Goal: Communication & Community: Answer question/provide support

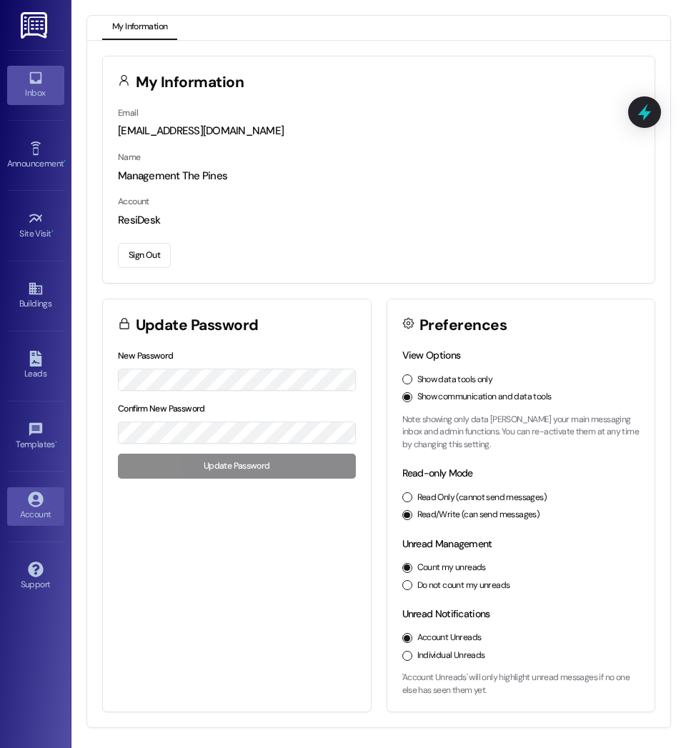
click at [37, 101] on link "Inbox" at bounding box center [35, 85] width 57 height 39
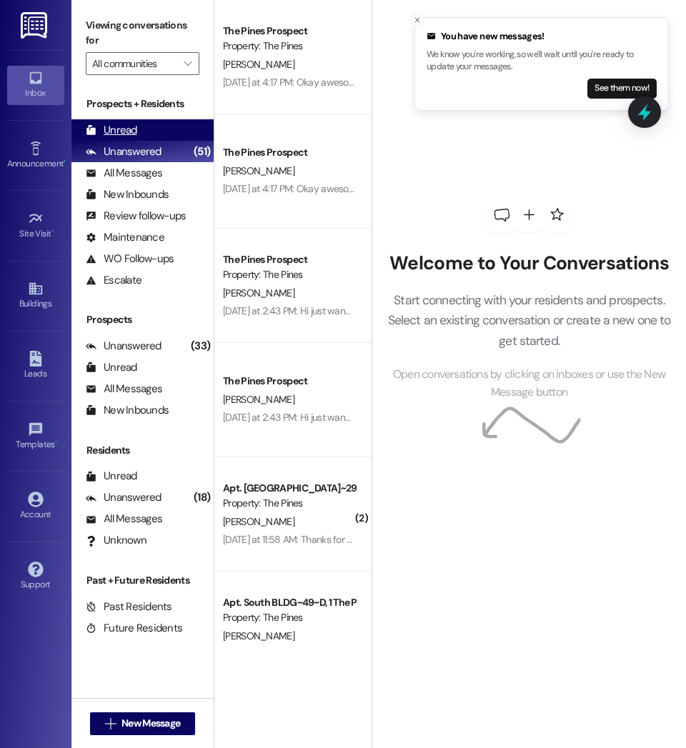
click at [123, 124] on div "Unread" at bounding box center [111, 130] width 51 height 15
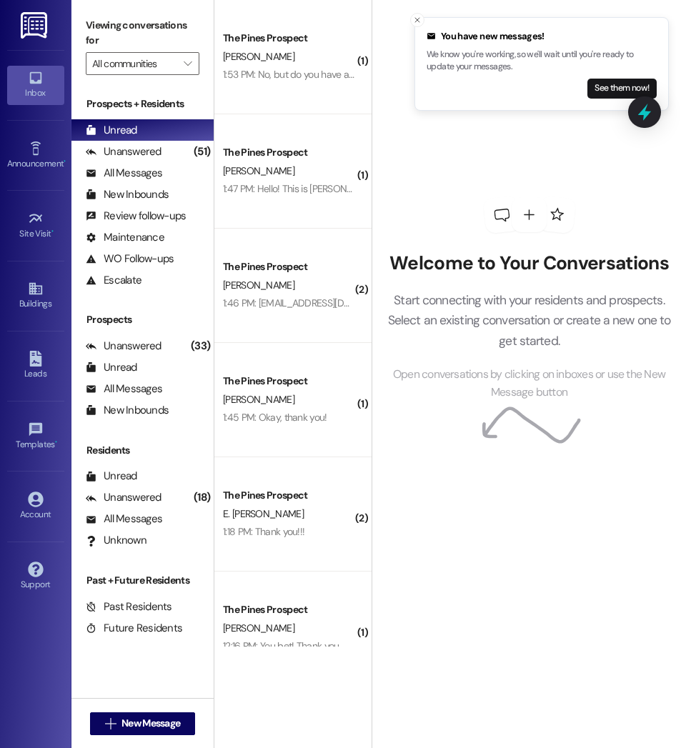
click at [253, 93] on div "The Pines Prospect E. Webb 1:53 PM: No, but do you have a waitlist me and a fri…" at bounding box center [292, 57] width 157 height 114
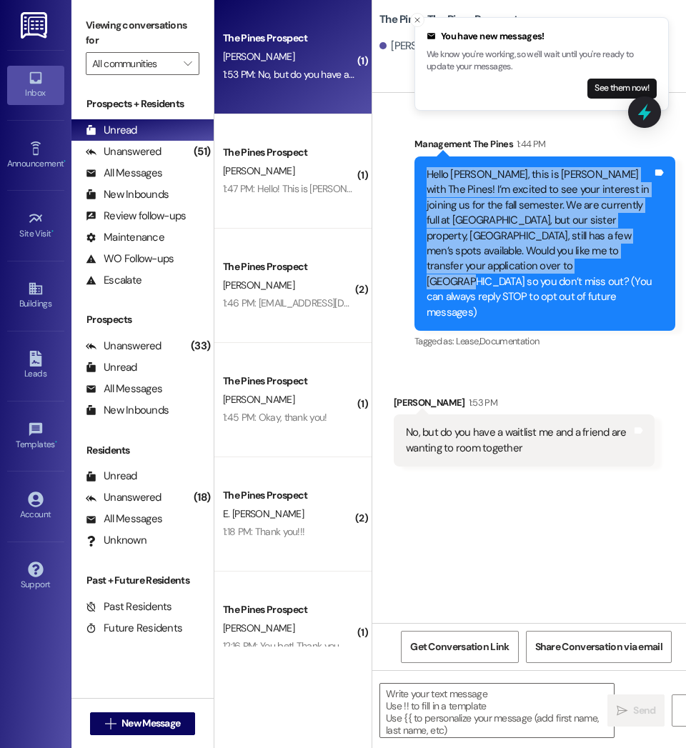
drag, startPoint x: 449, startPoint y: 266, endPoint x: 421, endPoint y: 171, distance: 98.5
click at [421, 171] on div "Hello Ethan, this is Courtney with The Pines! I’m excited to see your interest …" at bounding box center [544, 243] width 261 height 174
copy div "Hello Ethan, this is Courtney with The Pines! I’m excited to see your interest …"
click at [39, 366] on icon at bounding box center [35, 359] width 12 height 16
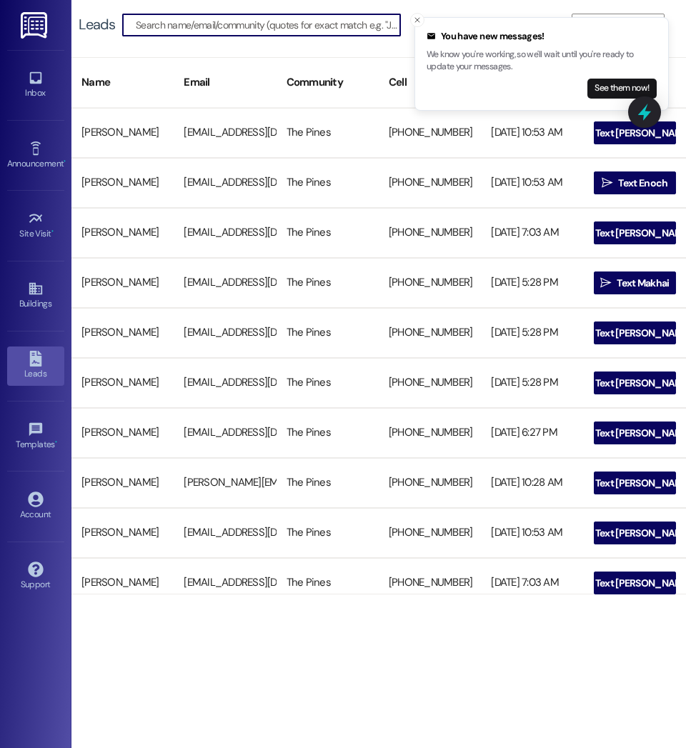
click at [156, 24] on input at bounding box center [268, 25] width 264 height 20
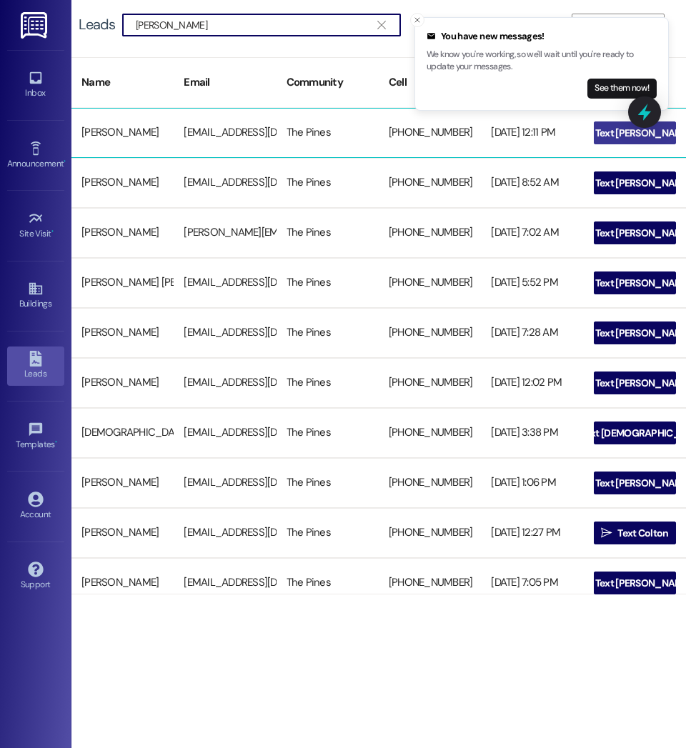
type input "Olson"
click at [609, 134] on span " Text Daniel" at bounding box center [634, 132] width 119 height 21
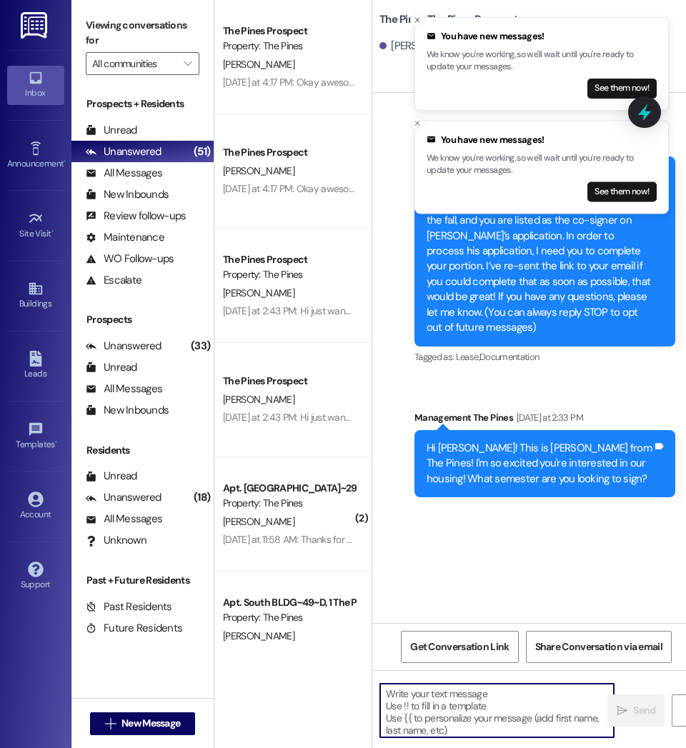
paste textarea "Hello Ethan, this is Courtney with The Pines! I’m excited to see your interest …"
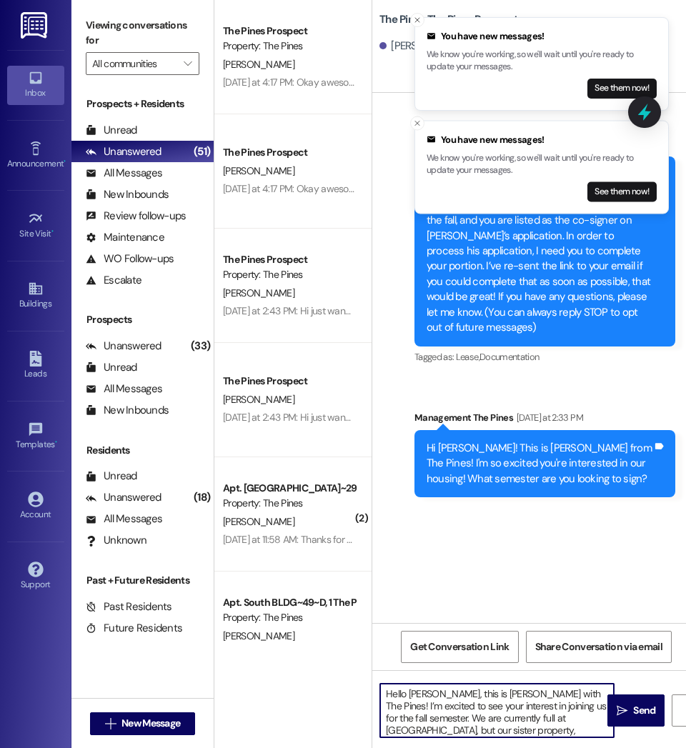
click at [433, 694] on textarea "Hello Ethan, this is Courtney with The Pines! I’m excited to see your interest …" at bounding box center [497, 711] width 234 height 54
drag, startPoint x: 410, startPoint y: 724, endPoint x: 352, endPoint y: 666, distance: 82.3
click at [352, 666] on div "The Pines Prospect Property: The Pines C. Robison Yesterday at 4:17 PM: Okay aw…" at bounding box center [449, 374] width 471 height 748
type textarea "Hello Daniel, this is Courtney with The Pines! I’m excited to see your interest…"
click at [626, 705] on icon "" at bounding box center [621, 710] width 11 height 11
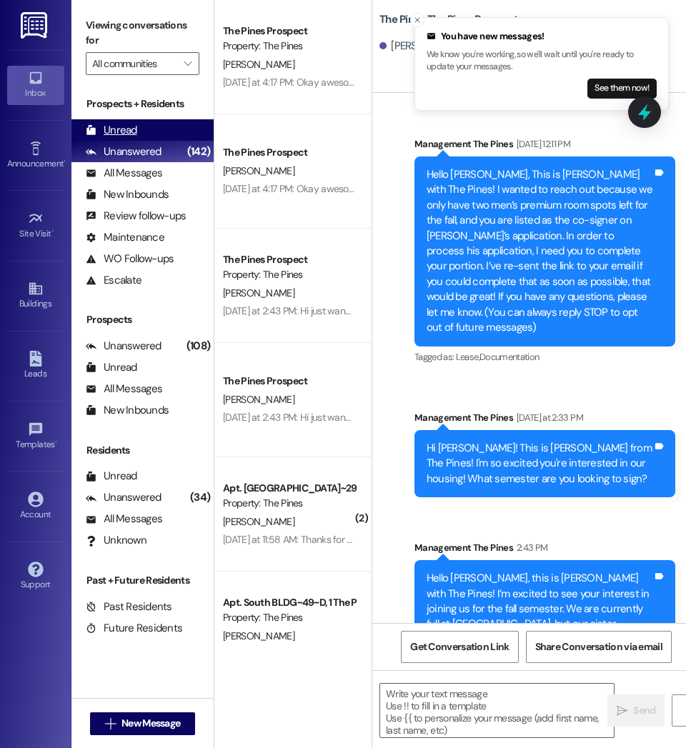
click at [136, 135] on div "Unread" at bounding box center [111, 130] width 51 height 15
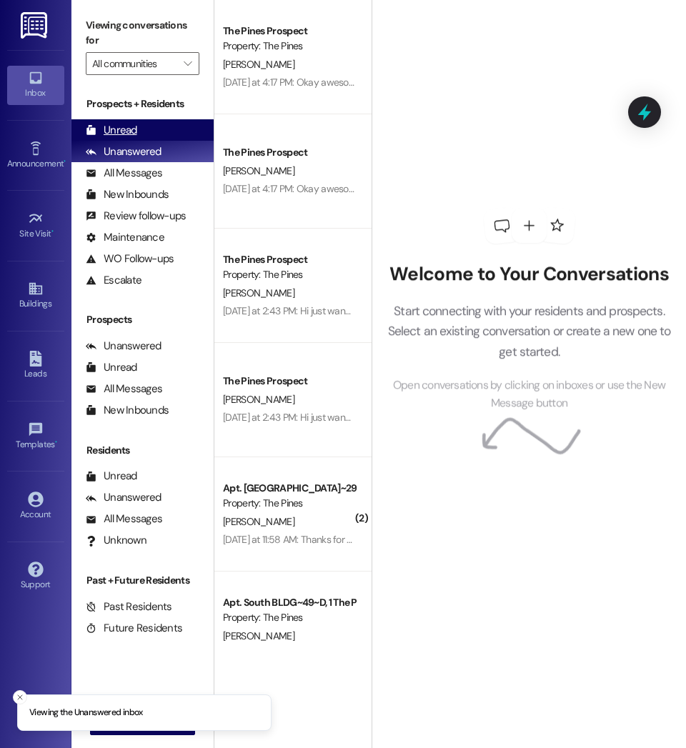
click at [180, 132] on div "Unread (0)" at bounding box center [142, 129] width 142 height 21
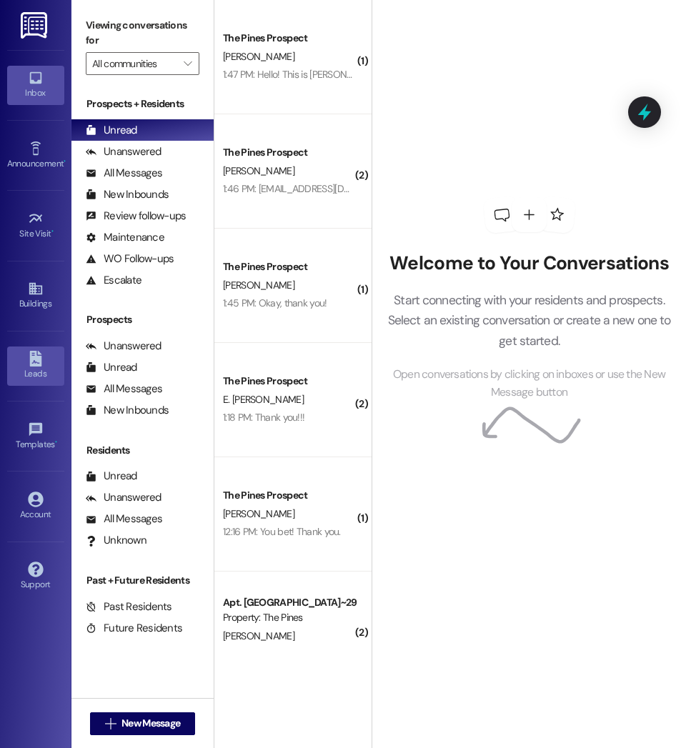
click at [49, 371] on div "Leads" at bounding box center [35, 373] width 71 height 14
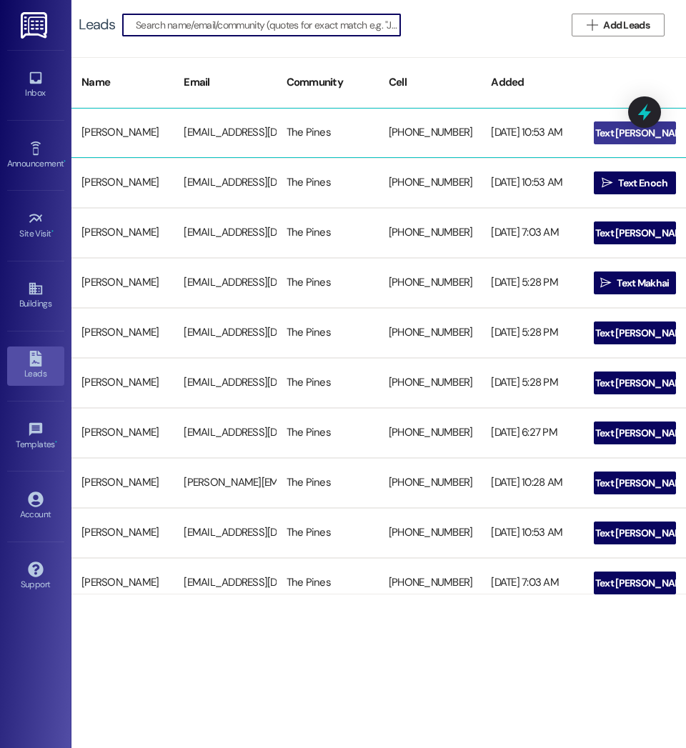
click at [589, 132] on icon "" at bounding box center [583, 132] width 11 height 11
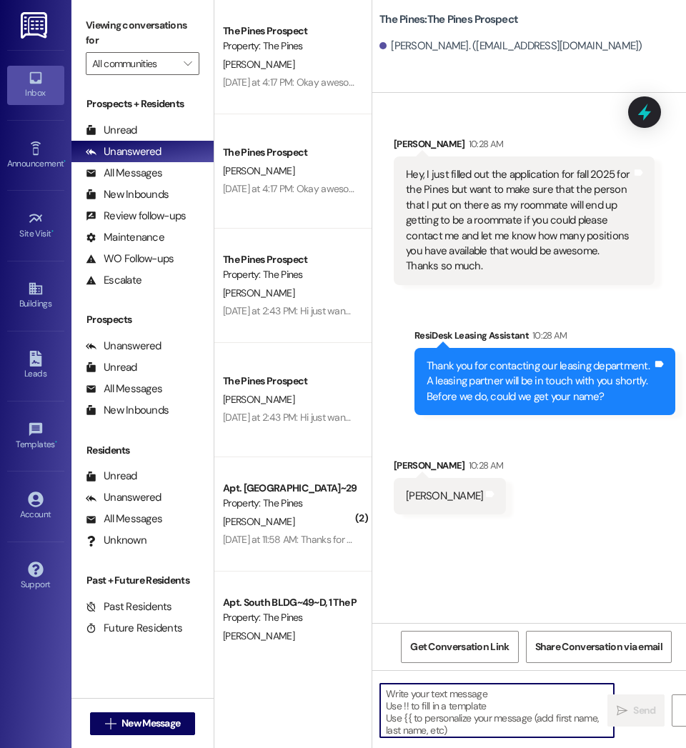
paste textarea "Hello Daniel, this is Courtney with The Pines! I’m excited to see your interest…"
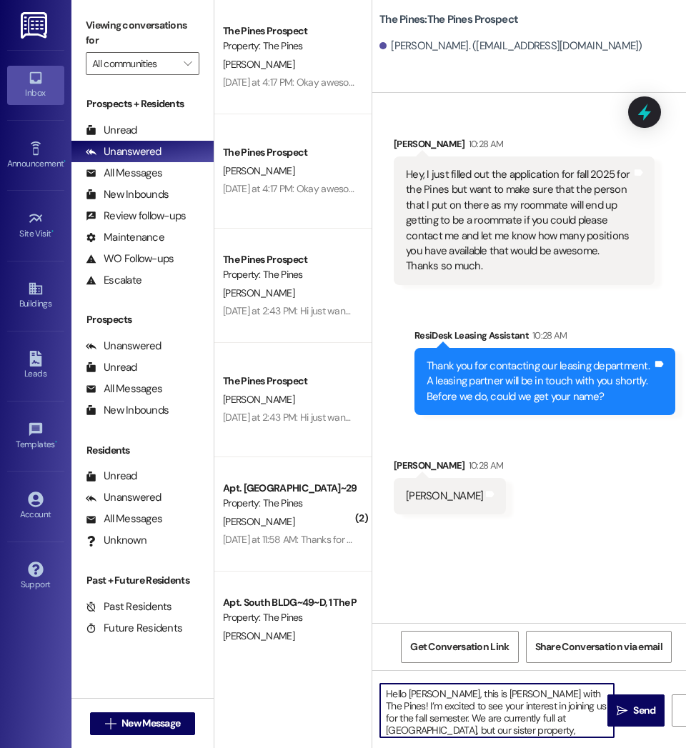
click at [436, 696] on textarea "Hello Daniel, this is Courtney with The Pines! I’m excited to see your interest…" at bounding box center [497, 711] width 234 height 54
drag, startPoint x: 409, startPoint y: 724, endPoint x: 359, endPoint y: 669, distance: 74.3
click at [359, 669] on div "The Pines Prospect Property: The Pines C. Robison Yesterday at 4:17 PM: Okay aw…" at bounding box center [449, 374] width 471 height 748
type textarea "Hello Joshua this is Courtney with The Pines! I’m excited to see your interest …"
click at [629, 721] on button " Send" at bounding box center [635, 710] width 57 height 32
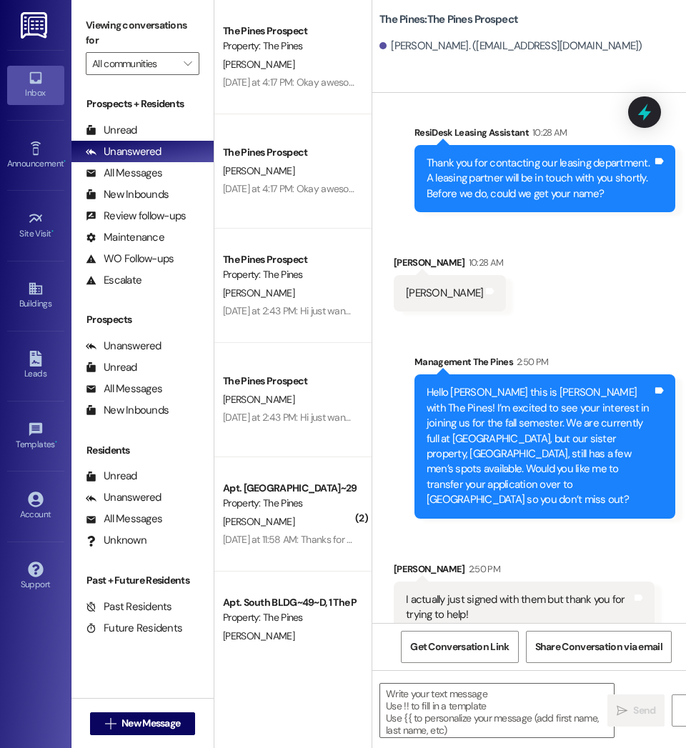
scroll to position [209, 0]
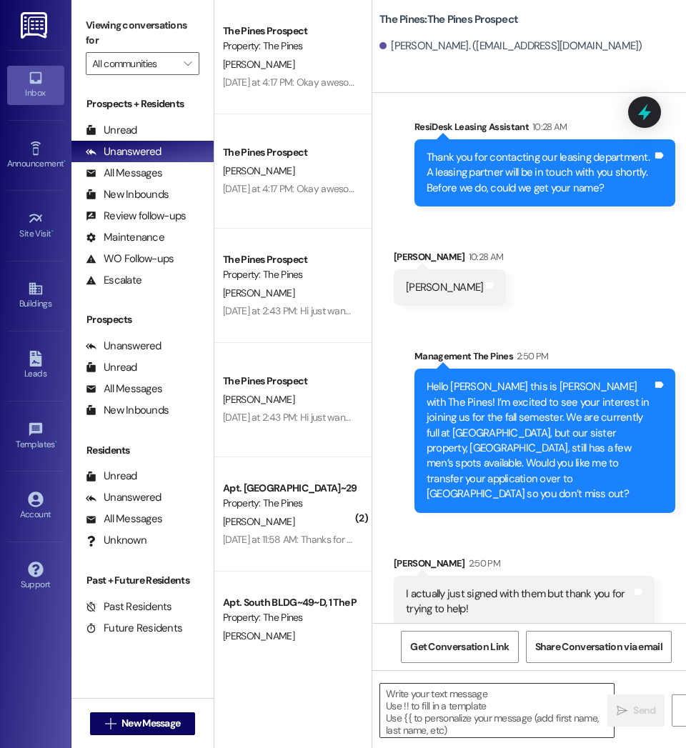
click at [419, 715] on textarea at bounding box center [497, 711] width 234 height 54
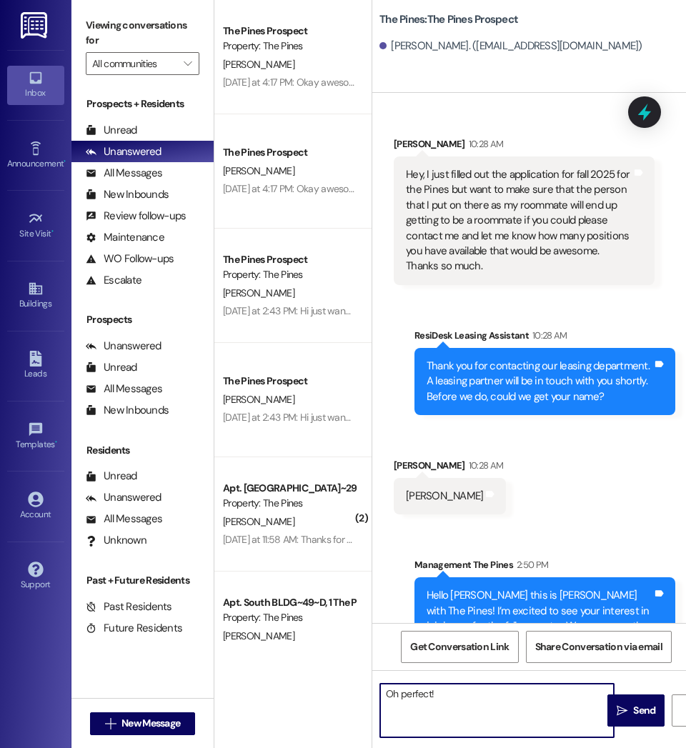
scroll to position [209, 0]
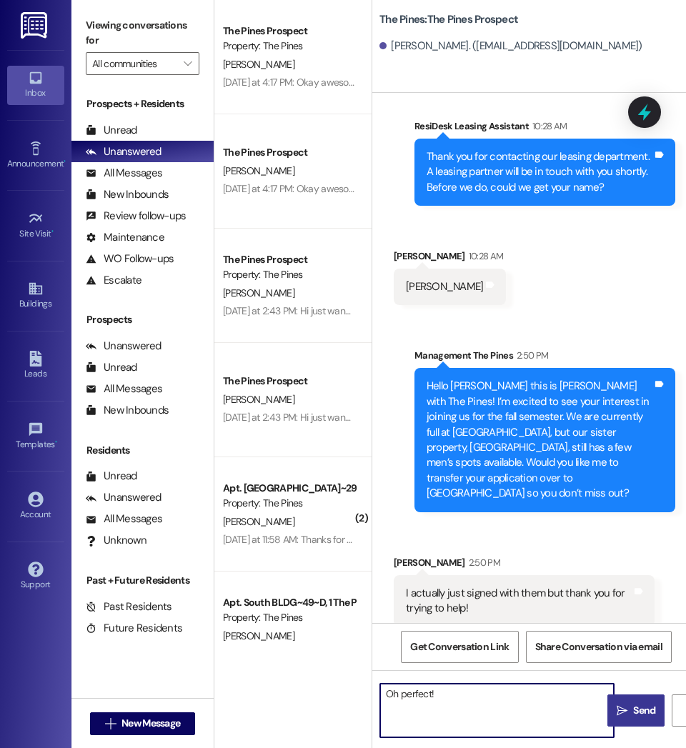
type textarea "Oh perfect!"
click at [657, 712] on span "Send" at bounding box center [644, 710] width 28 height 15
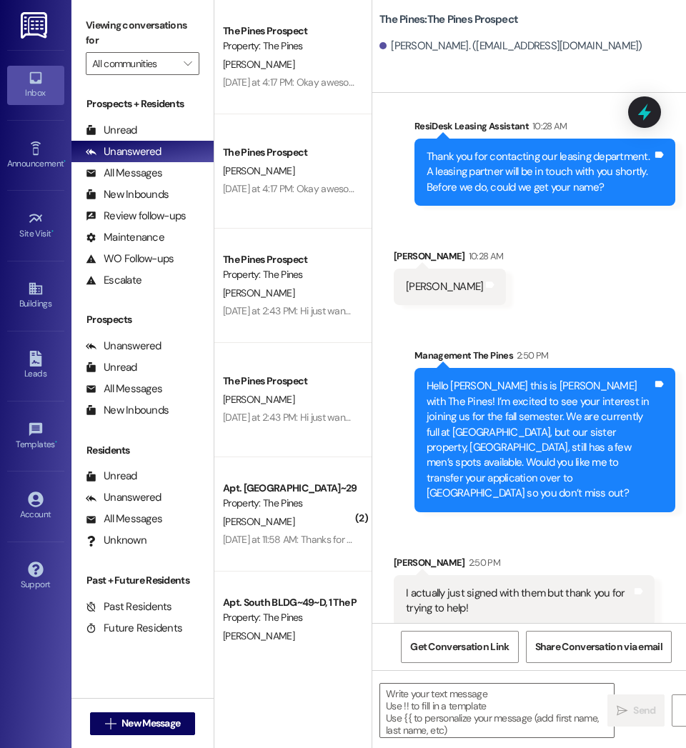
scroll to position [209, 0]
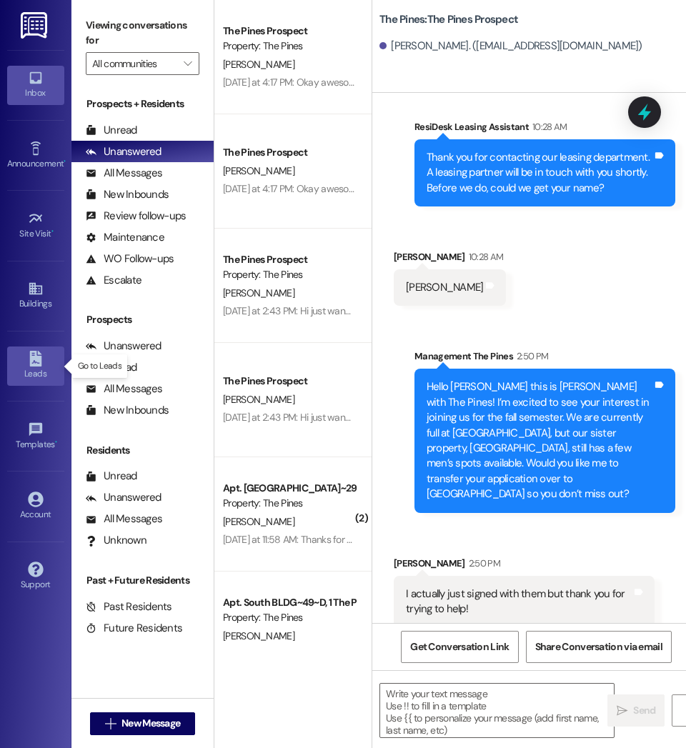
click at [45, 378] on div "Leads" at bounding box center [35, 373] width 71 height 14
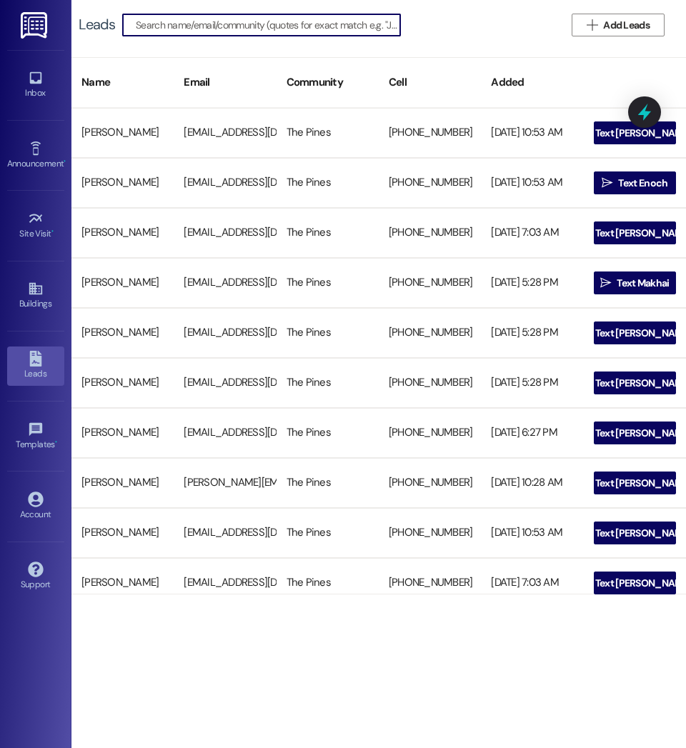
click at [152, 25] on input at bounding box center [268, 25] width 264 height 20
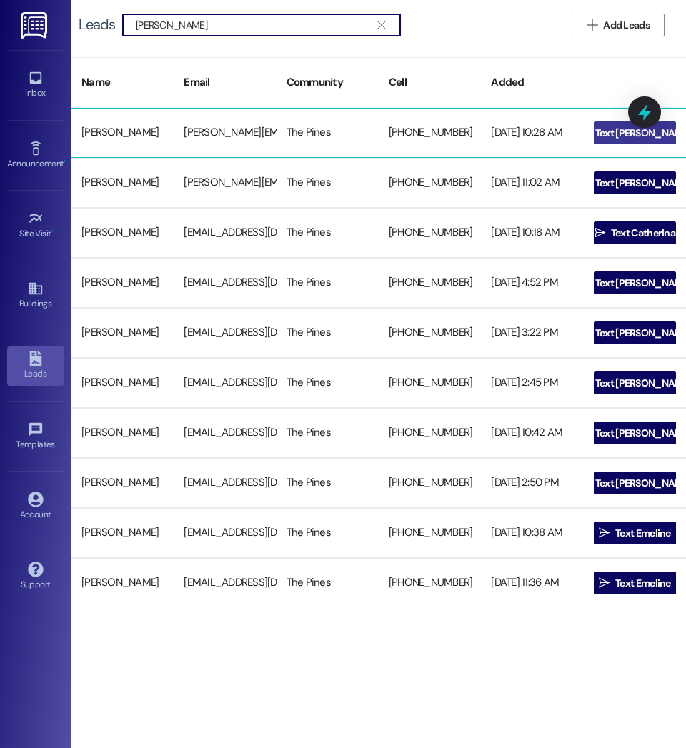
type input "Thelin"
click at [589, 136] on icon "" at bounding box center [583, 132] width 11 height 11
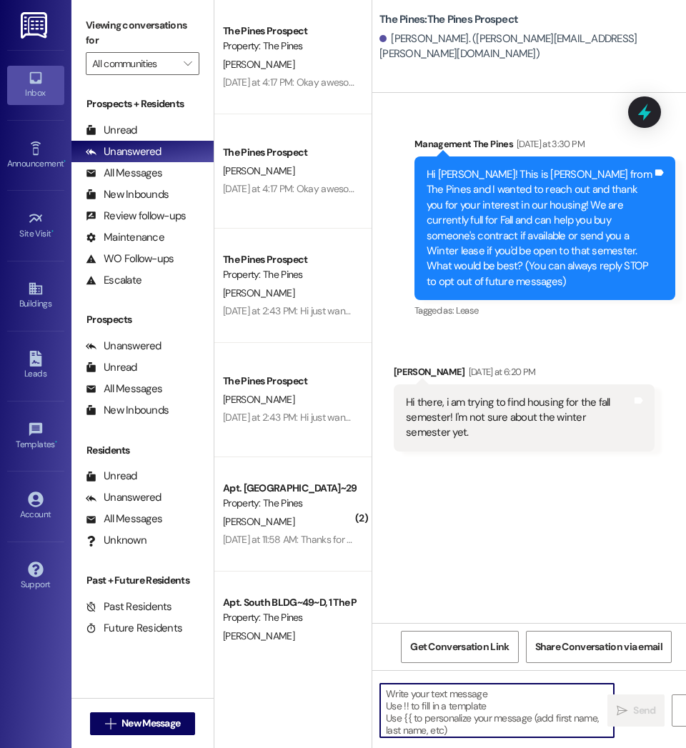
click at [458, 715] on textarea at bounding box center [497, 711] width 234 height 54
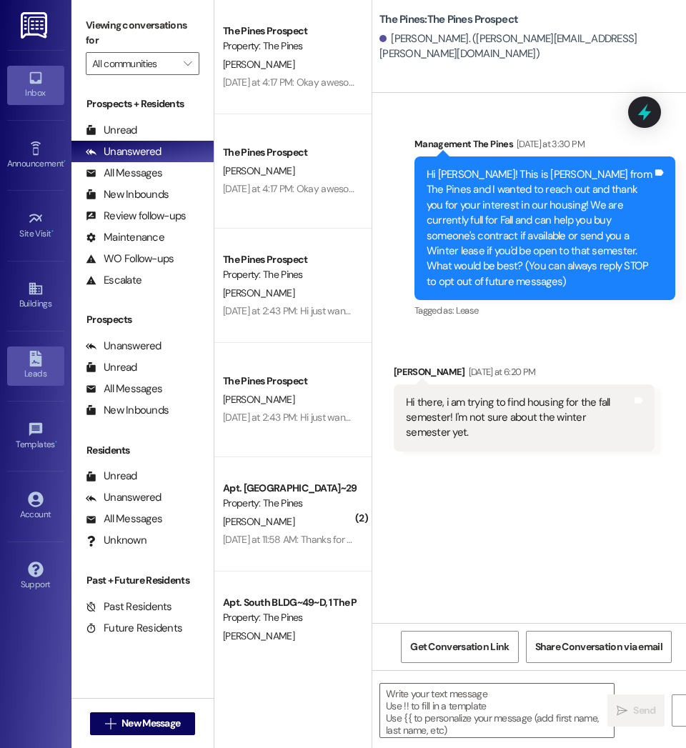
click at [37, 361] on icon at bounding box center [35, 359] width 12 height 16
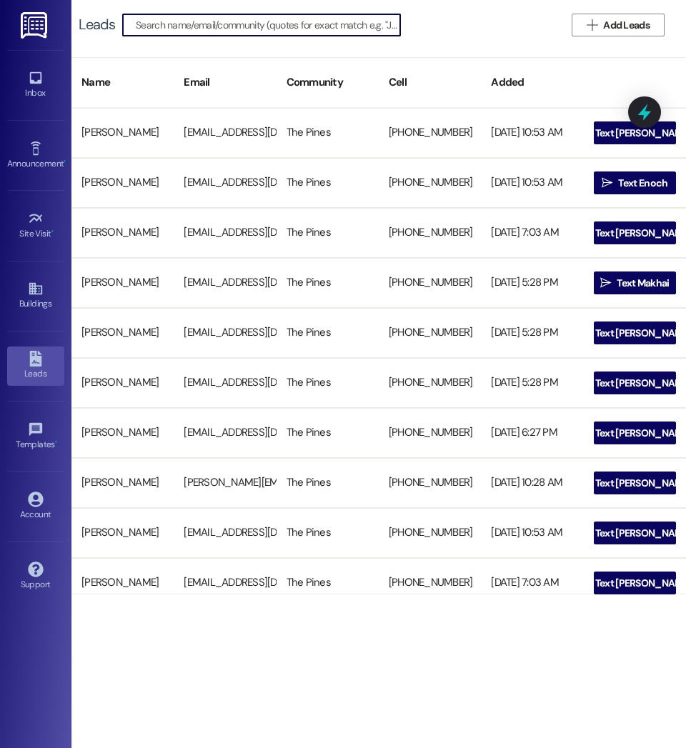
click at [189, 28] on input at bounding box center [268, 25] width 264 height 20
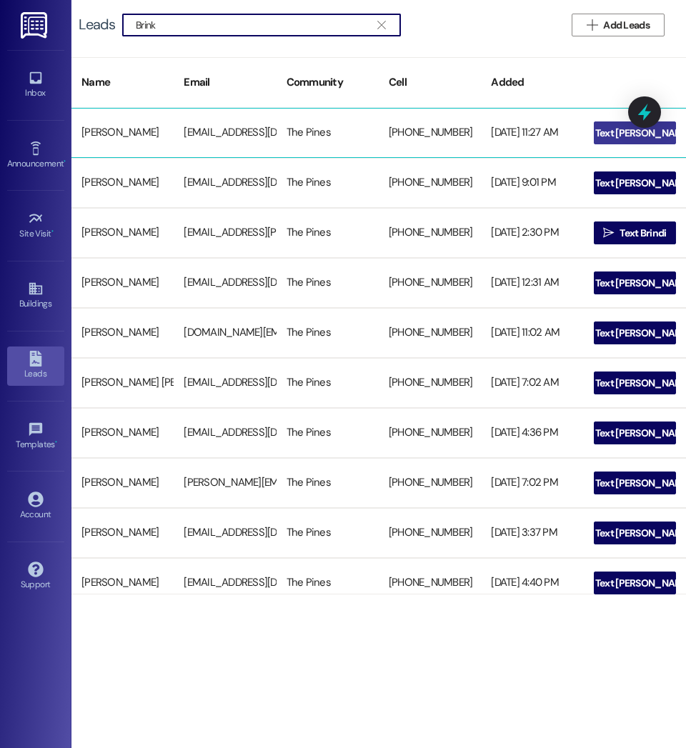
type input "Brink"
click at [600, 131] on span " Text Clint" at bounding box center [634, 132] width 119 height 21
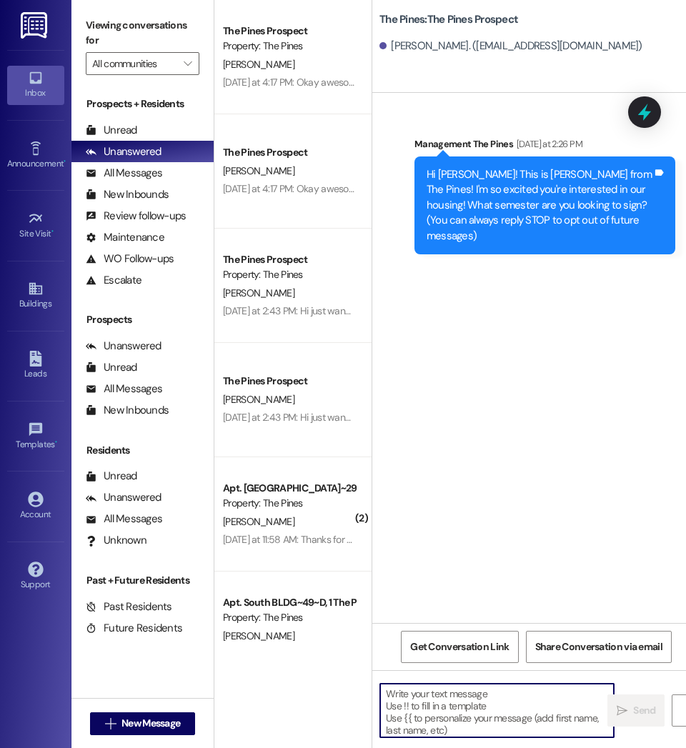
paste textarea "Hello Joshua this is Courtney with The Pines! I’m excited to see your interest …"
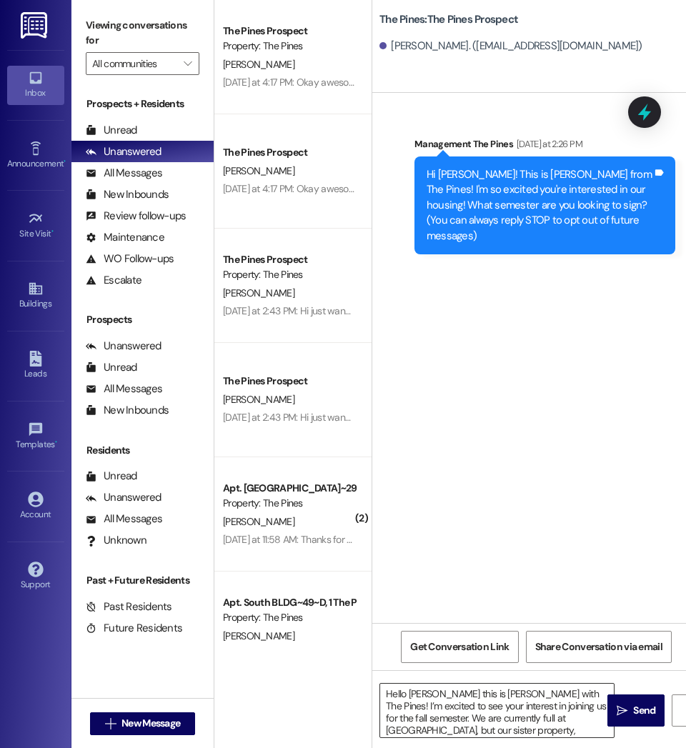
click at [436, 698] on textarea "Hello Joshua this is Courtney with The Pines! I’m excited to see your interest …" at bounding box center [497, 711] width 234 height 54
drag, startPoint x: 417, startPoint y: 726, endPoint x: 351, endPoint y: 659, distance: 93.9
click at [351, 659] on div "The Pines Prospect Property: The Pines C. Robison Yesterday at 4:17 PM: Okay aw…" at bounding box center [449, 374] width 471 height 748
type textarea "Hello Clint this is Courtney with The Pines! I’m excited to see your interest i…"
click at [636, 716] on span "Send" at bounding box center [644, 710] width 22 height 15
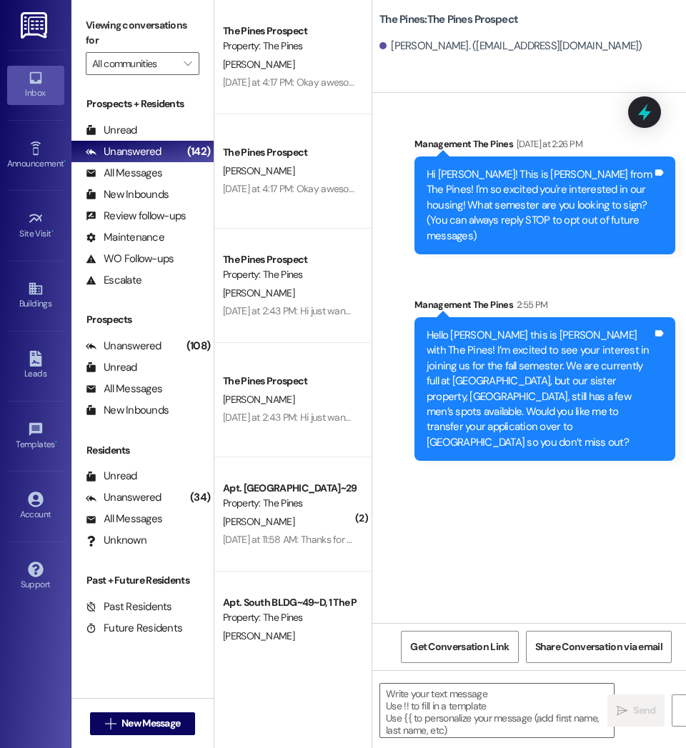
click at [44, 391] on div "Leads Go to Leads" at bounding box center [35, 366] width 57 height 70
click at [37, 370] on div "Leads" at bounding box center [35, 373] width 71 height 14
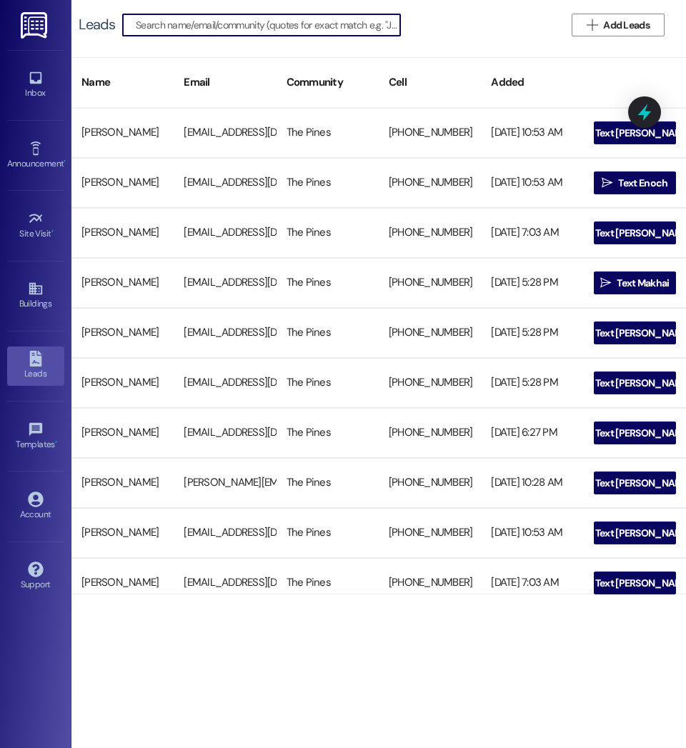
click at [161, 24] on input at bounding box center [268, 25] width 264 height 20
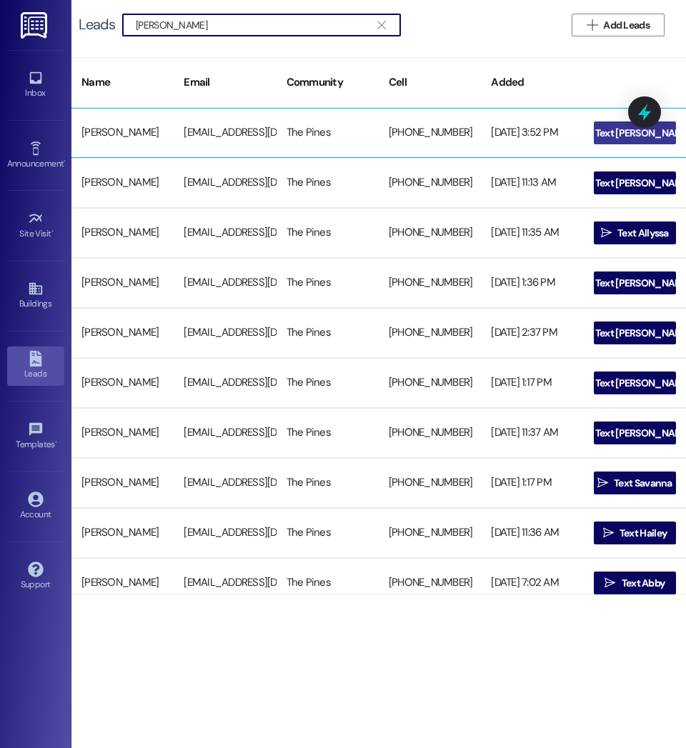
type input "Malloy Matt"
click at [614, 141] on span " Text Matthew" at bounding box center [634, 132] width 119 height 21
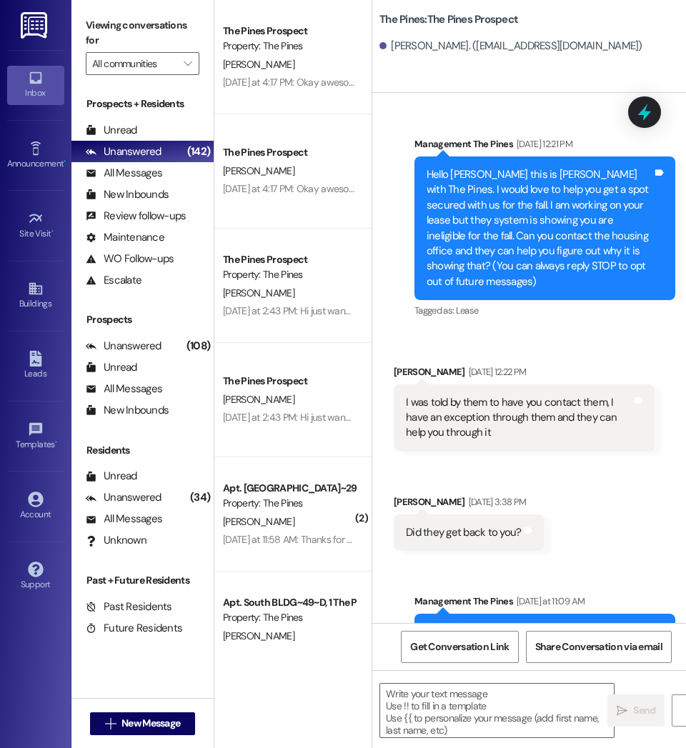
scroll to position [184, 0]
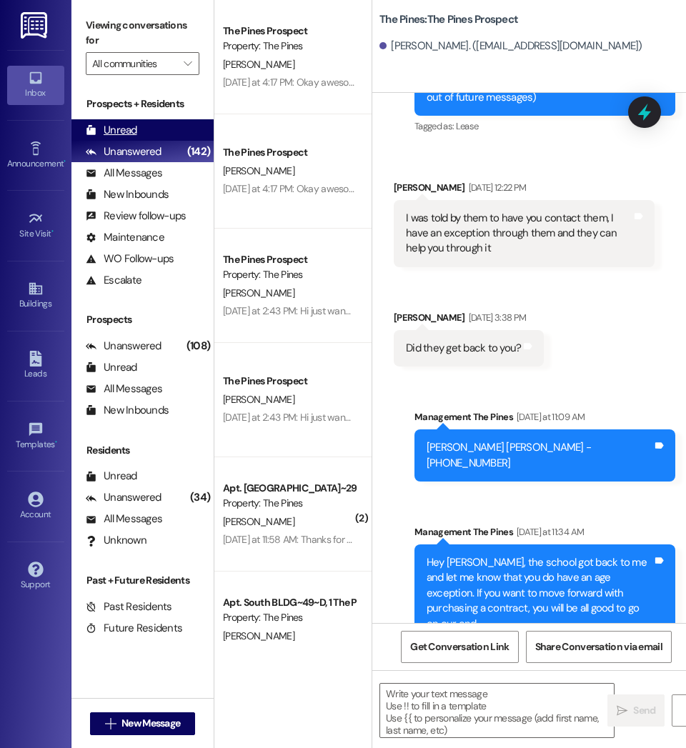
click at [106, 127] on div "Unread" at bounding box center [111, 130] width 51 height 15
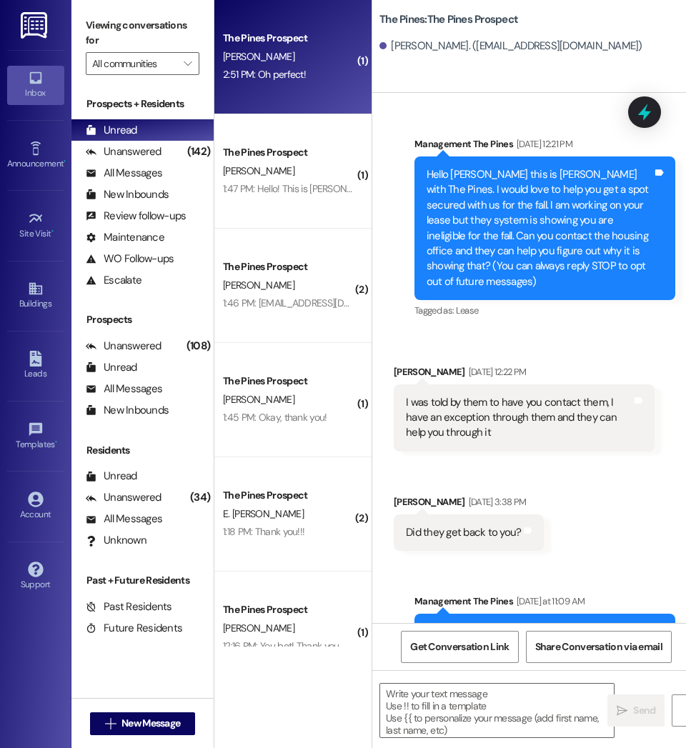
click at [281, 86] on div "The Pines Prospect J. Young 2:51 PM: Oh perfect! 2:51 PM: Oh perfect!" at bounding box center [292, 57] width 157 height 114
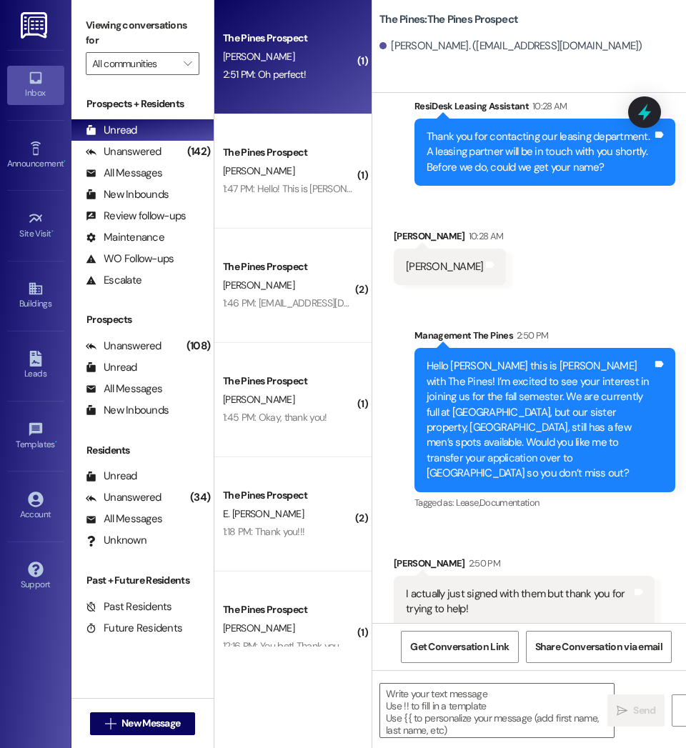
scroll to position [330, 0]
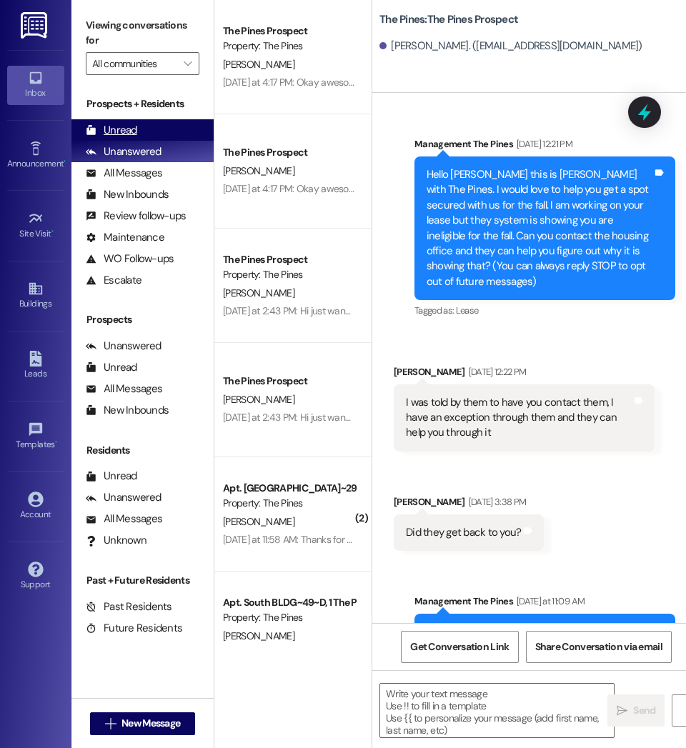
click at [161, 125] on div "Unread (0)" at bounding box center [142, 129] width 142 height 21
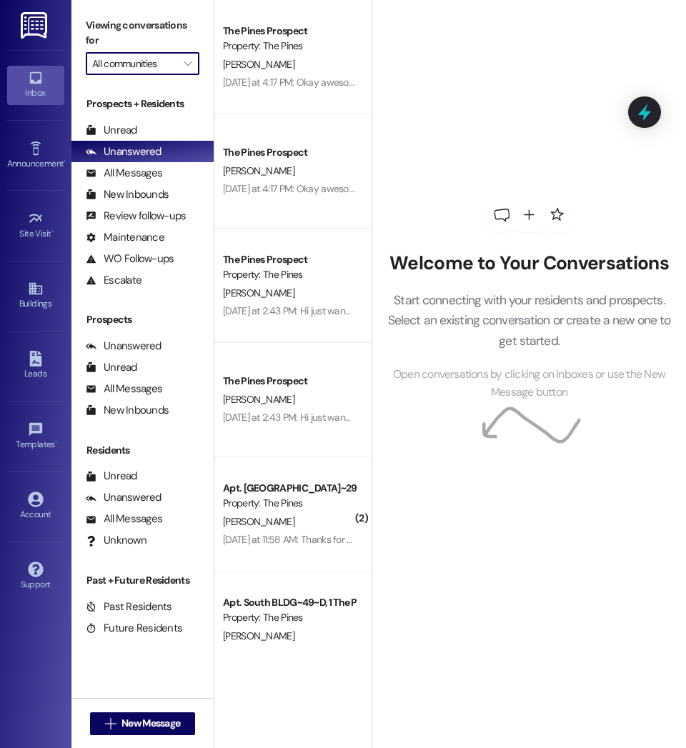
click at [171, 66] on input "All communities" at bounding box center [134, 63] width 84 height 23
click at [189, 65] on icon "" at bounding box center [188, 63] width 8 height 11
click at [34, 505] on icon at bounding box center [35, 498] width 15 height 15
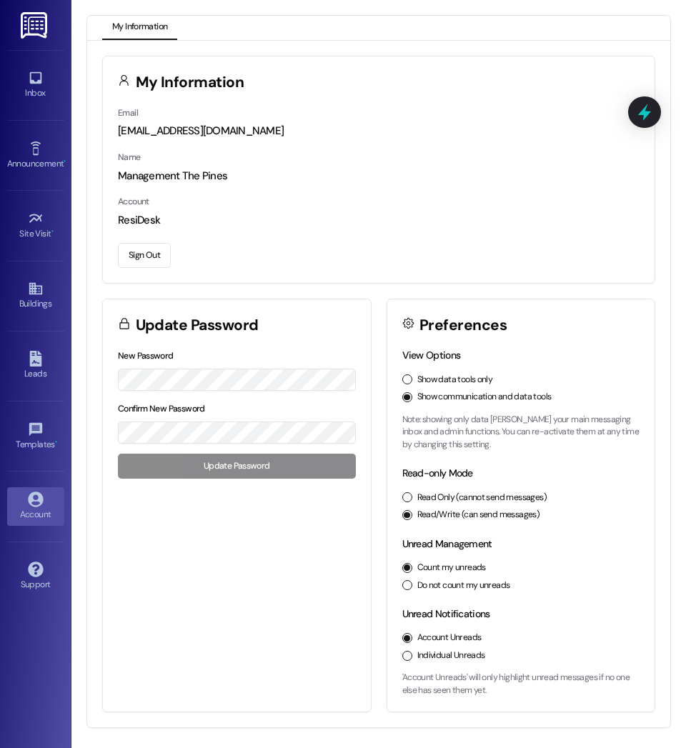
click at [150, 250] on button "Sign Out" at bounding box center [144, 255] width 53 height 25
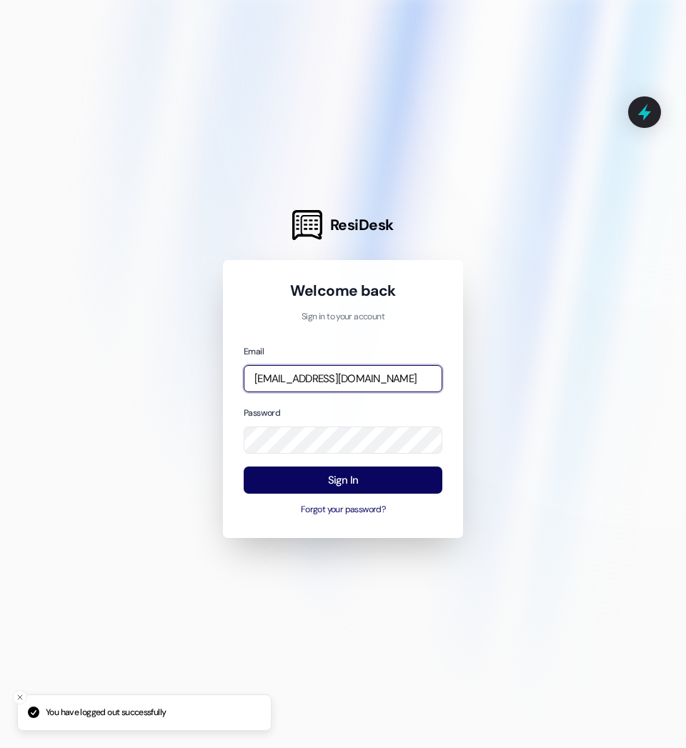
click at [320, 379] on input "[EMAIL_ADDRESS][DOMAIN_NAME]" at bounding box center [343, 379] width 199 height 28
type input "[PERSON_NAME][EMAIL_ADDRESS][PERSON_NAME][DOMAIN_NAME]"
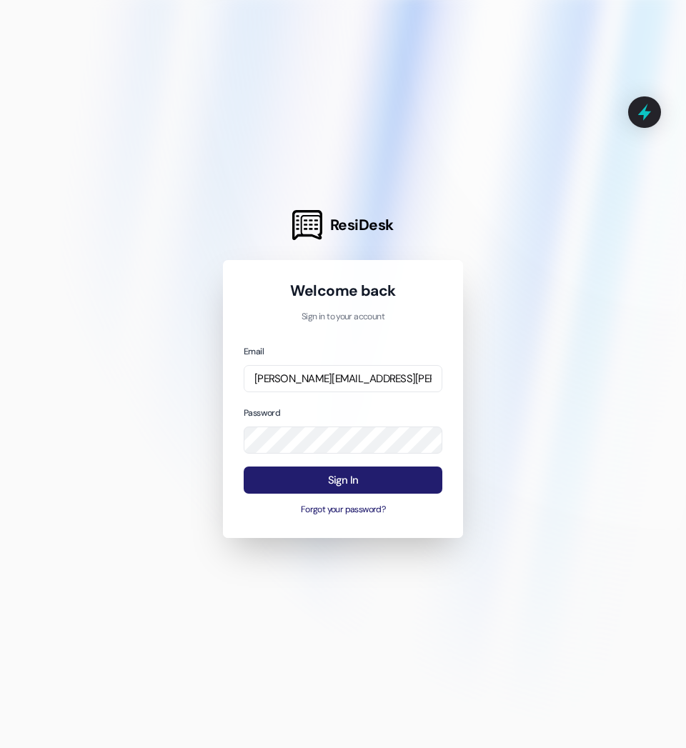
click at [346, 471] on button "Sign In" at bounding box center [343, 480] width 199 height 28
